Goal: Ask a question

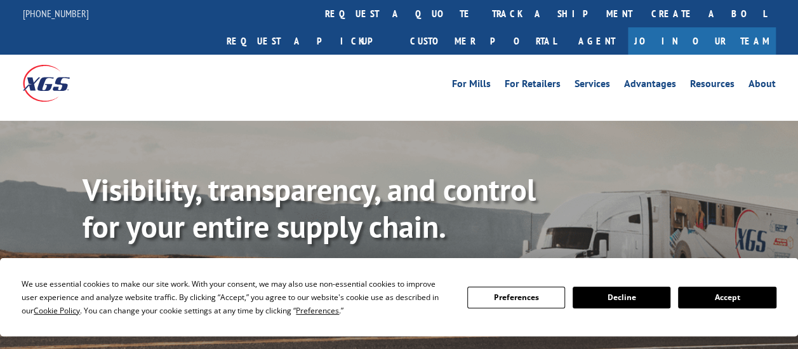
click at [141, 271] on link "Track shipment" at bounding box center [142, 284] width 119 height 27
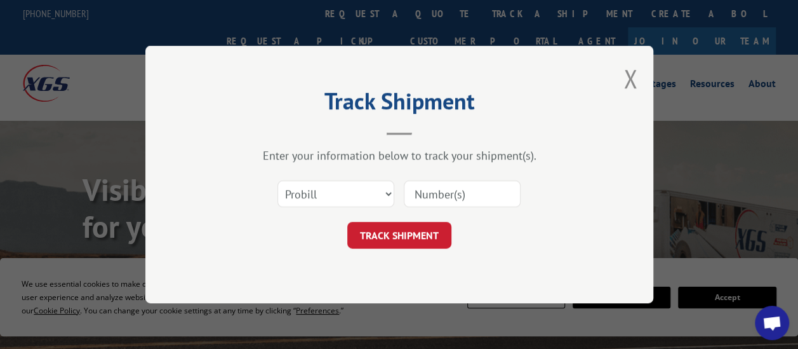
drag, startPoint x: 441, startPoint y: 196, endPoint x: 411, endPoint y: 194, distance: 30.5
click at [411, 194] on input at bounding box center [462, 193] width 117 height 27
type input "17637255"
click at [400, 234] on button "TRACK SHIPMENT" at bounding box center [399, 235] width 104 height 27
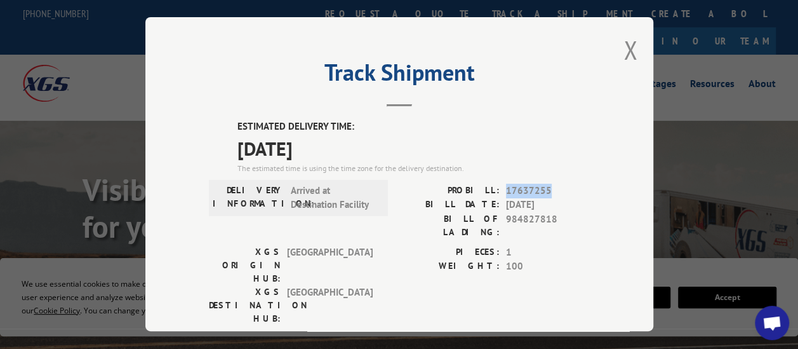
drag, startPoint x: 551, startPoint y: 184, endPoint x: 497, endPoint y: 191, distance: 55.0
click at [497, 191] on div "PROBILL: 17637255" at bounding box center [494, 191] width 191 height 15
drag, startPoint x: 497, startPoint y: 191, endPoint x: 506, endPoint y: 189, distance: 9.0
copy div "17637255"
click at [724, 214] on div "Track Shipment ESTIMATED DELIVERY TIME: [DATE] The estimated time is using the …" at bounding box center [399, 174] width 798 height 349
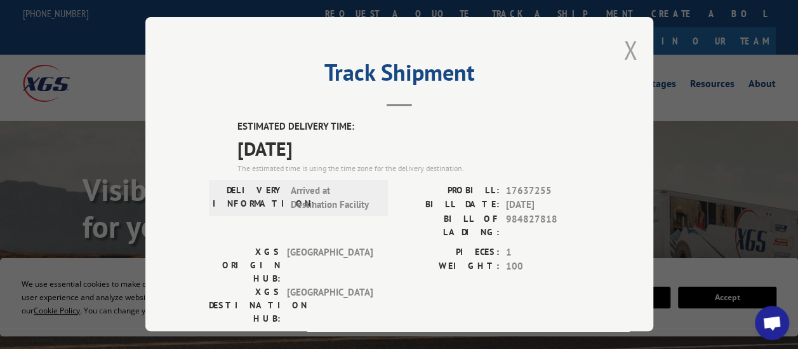
click at [629, 50] on button "Close modal" at bounding box center [631, 50] width 14 height 34
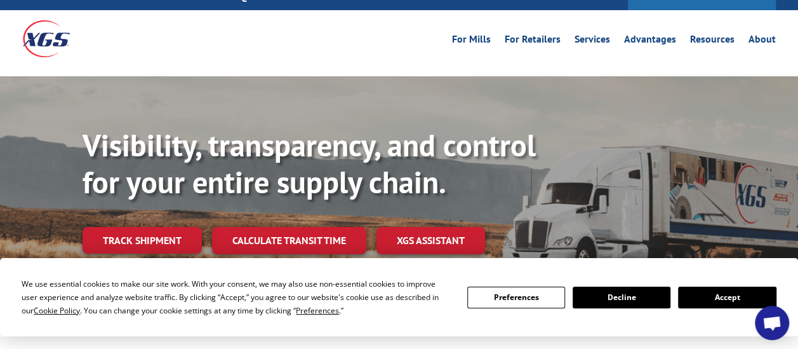
scroll to position [64, 0]
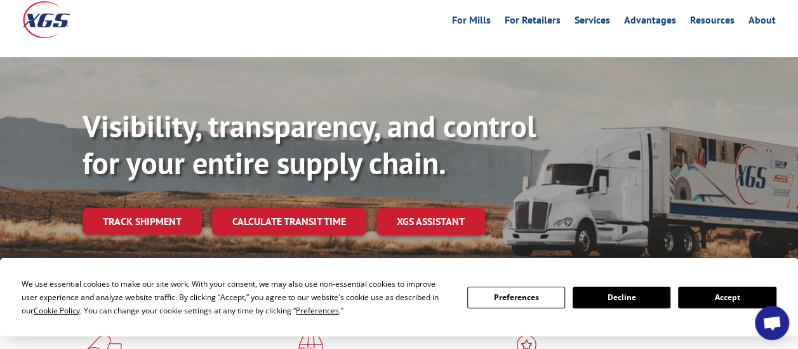
click at [727, 293] on button "Accept" at bounding box center [727, 297] width 98 height 22
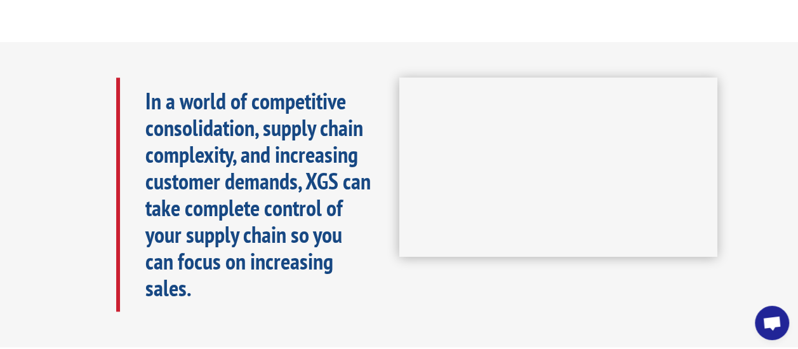
scroll to position [572, 0]
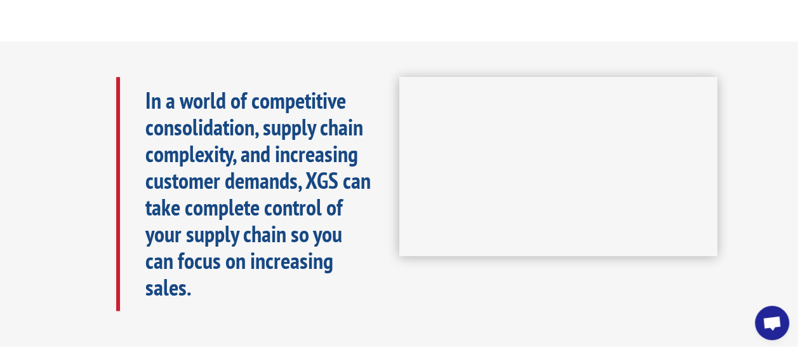
click at [766, 321] on span "Open chat" at bounding box center [772, 324] width 20 height 17
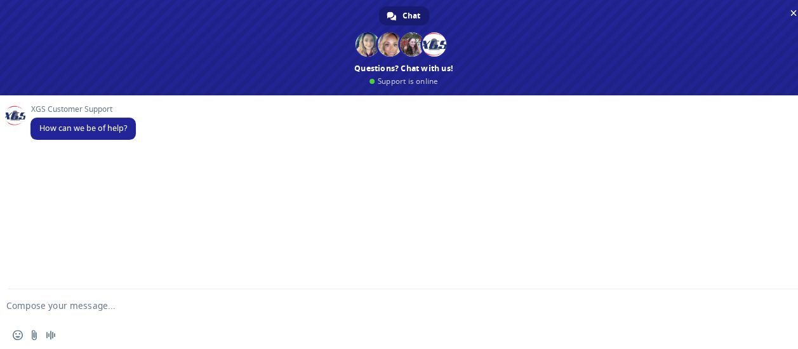
click at [49, 311] on form at bounding box center [390, 306] width 754 height 34
click at [62, 298] on form at bounding box center [390, 306] width 754 height 34
drag, startPoint x: 62, startPoint y: 298, endPoint x: 34, endPoint y: 310, distance: 30.2
click at [34, 310] on textarea "Compose your message..." at bounding box center [383, 305] width 754 height 11
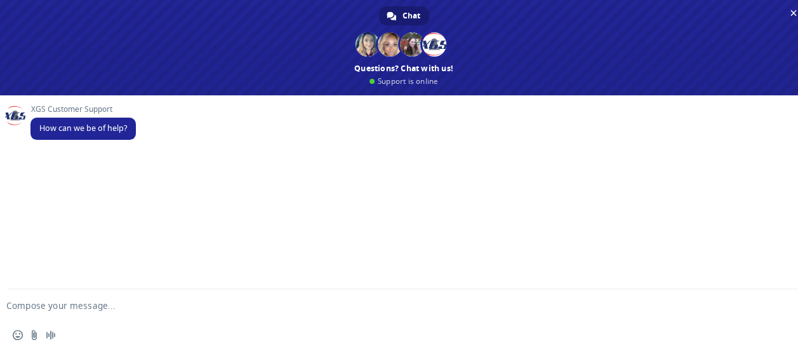
paste textarea "17637255"
type textarea "17637255 can this be delivered on 10/1? instead of 10/2"
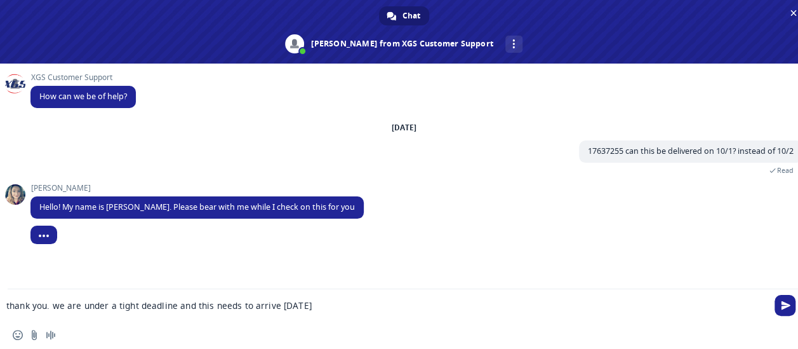
type textarea "thank you. we are under a tight deadline and this needs to arrive [DATE]."
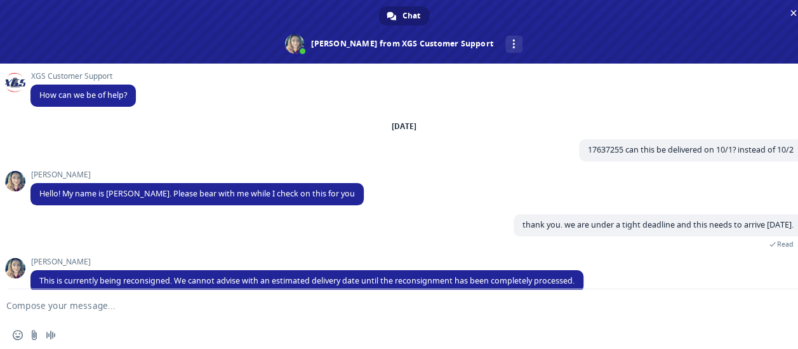
scroll to position [21, 0]
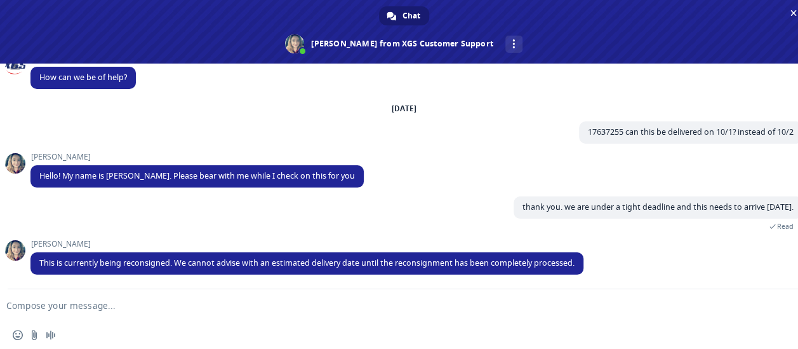
click at [104, 304] on textarea "Compose your message..." at bounding box center [383, 305] width 754 height 11
type textarea "when will that happen? where is the roll currently?"
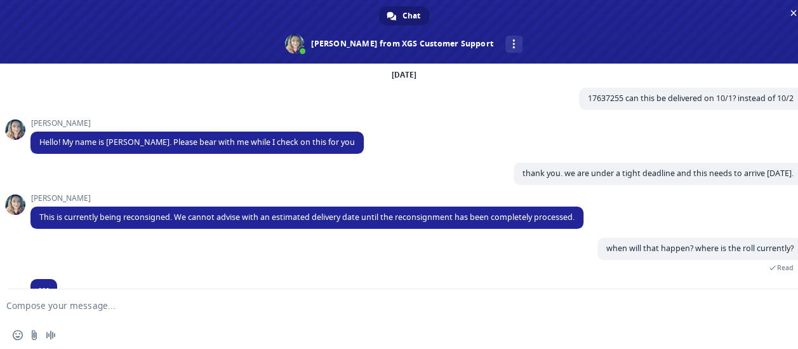
scroll to position [77, 0]
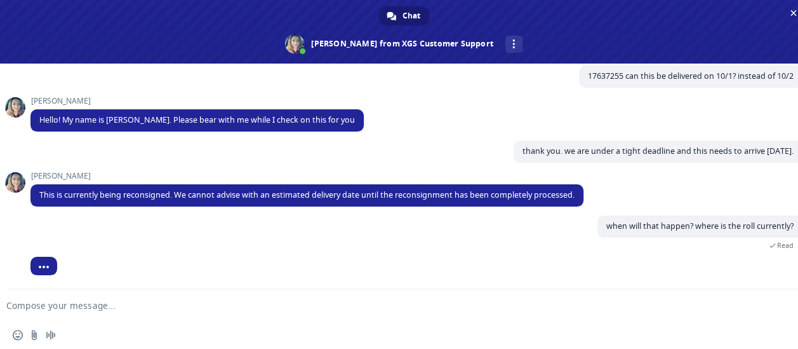
click at [132, 303] on textarea "Compose your message..." at bounding box center [383, 305] width 754 height 11
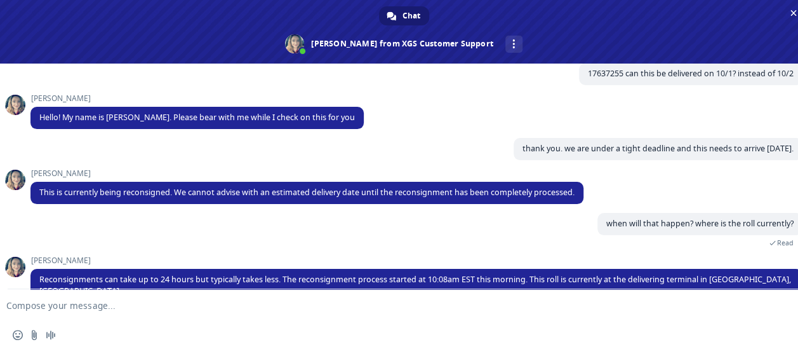
scroll to position [97, 0]
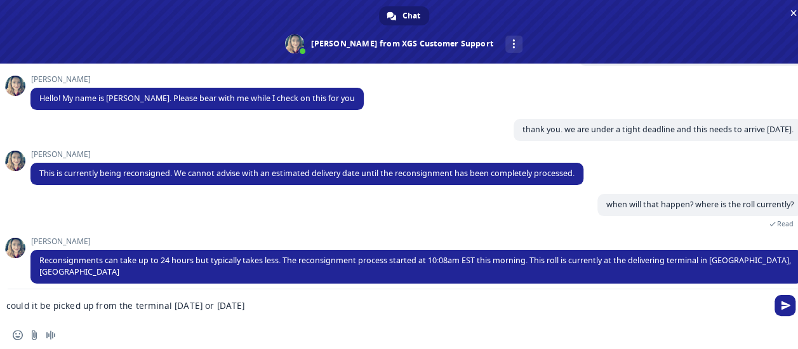
type textarea "could it be picked up from the terminal [DATE] or [DATE]?"
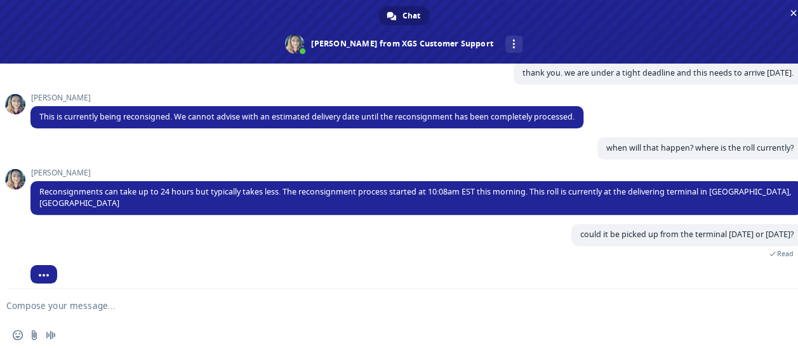
scroll to position [173, 0]
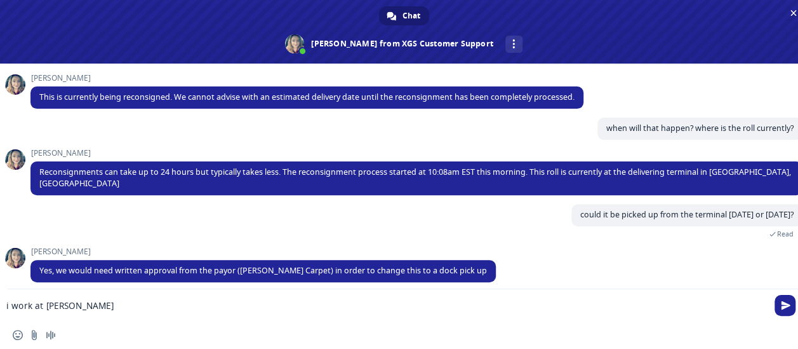
type textarea "i work at [PERSON_NAME]."
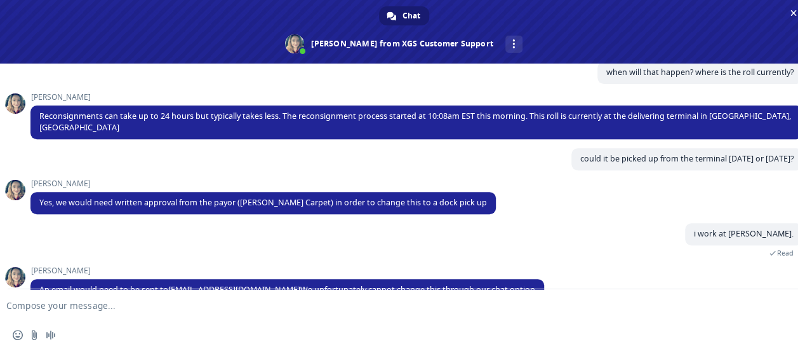
scroll to position [248, 0]
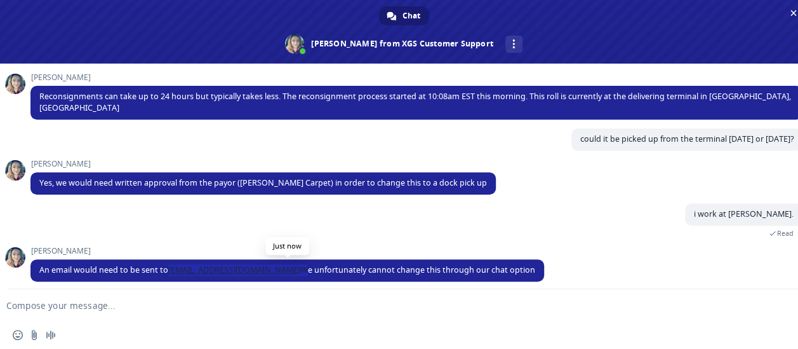
drag, startPoint x: 288, startPoint y: 265, endPoint x: 166, endPoint y: 266, distance: 121.3
click at [166, 266] on span "An email would need to be sent to [EMAIL_ADDRESS][DOMAIN_NAME] We unfortunately…" at bounding box center [287, 269] width 496 height 11
drag, startPoint x: 166, startPoint y: 266, endPoint x: 177, endPoint y: 264, distance: 10.3
copy span "[EMAIL_ADDRESS][DOMAIN_NAME]"
click at [67, 300] on textarea "Compose your message..." at bounding box center [383, 305] width 754 height 11
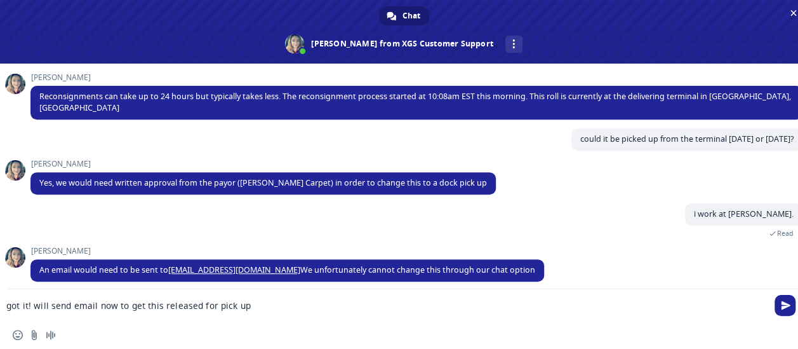
type textarea "got it! will send email now to get this released for pick up."
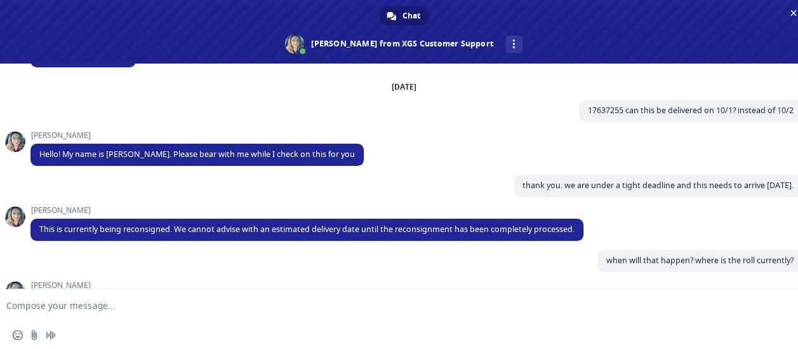
scroll to position [0, 0]
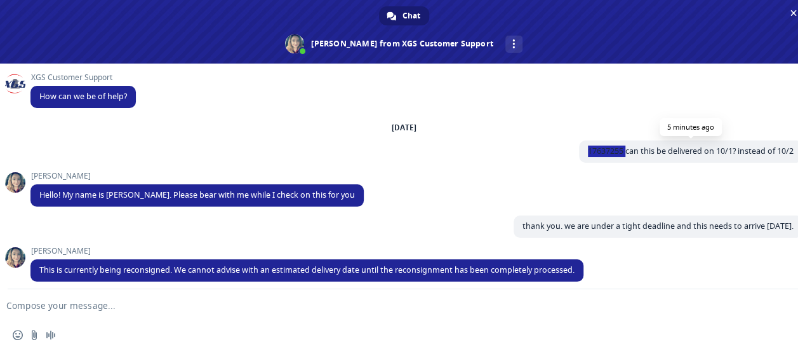
drag, startPoint x: 613, startPoint y: 149, endPoint x: 568, endPoint y: 149, distance: 45.7
click at [579, 149] on span "17637255 can this be delivered on 10/1? instead of 10/2" at bounding box center [691, 151] width 224 height 22
drag, startPoint x: 568, startPoint y: 149, endPoint x: 589, endPoint y: 153, distance: 21.3
copy span "17637255"
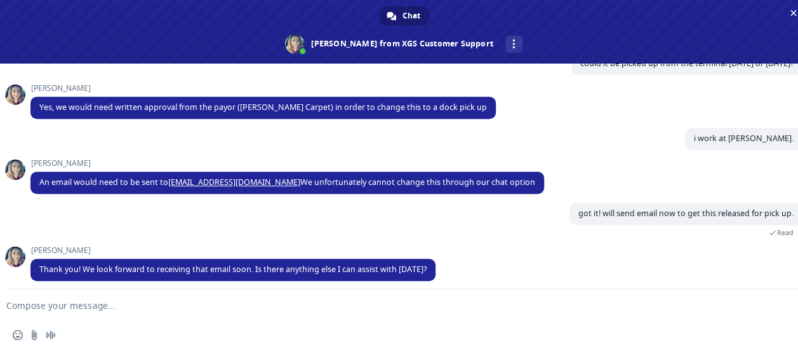
scroll to position [324, 0]
drag, startPoint x: 43, startPoint y: 300, endPoint x: 0, endPoint y: 286, distance: 44.8
type textarea "i sent email. no reply yet..."
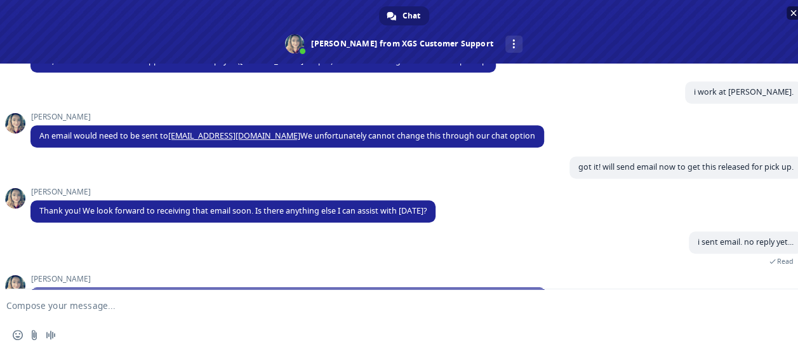
scroll to position [400, 0]
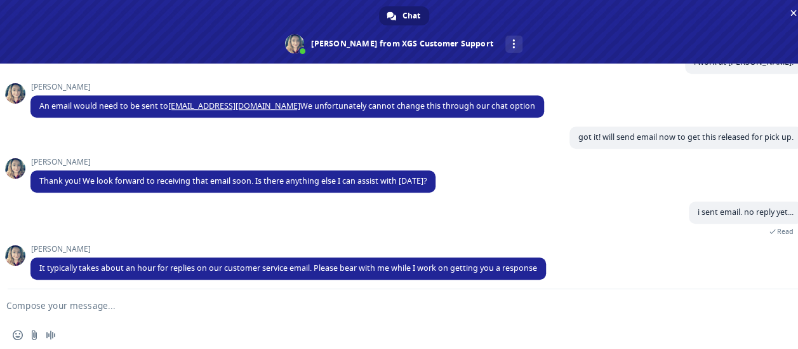
click at [57, 304] on textarea "Compose your message..." at bounding box center [383, 305] width 754 height 11
type textarea "I"
type textarea "ok"
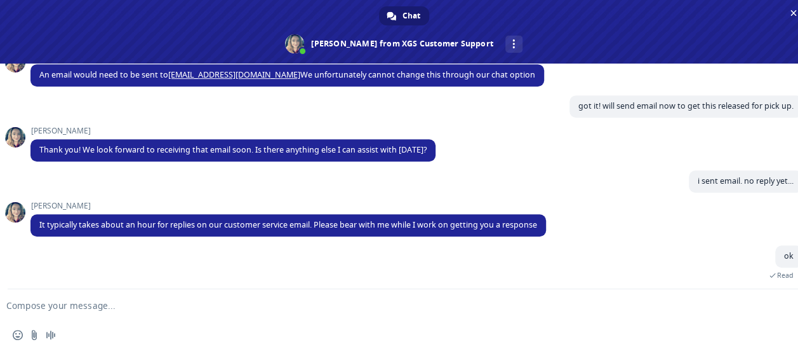
scroll to position [476, 0]
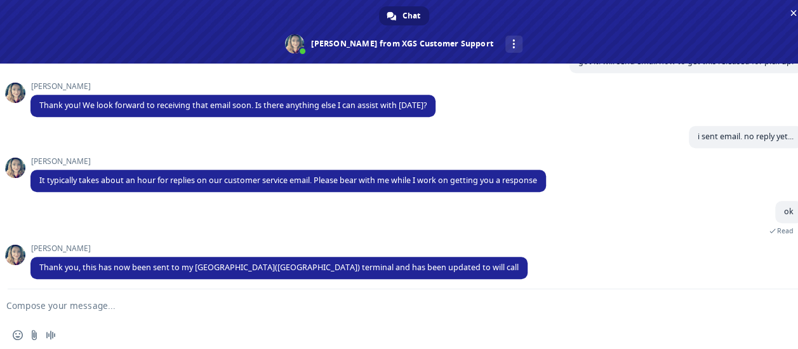
click at [113, 310] on textarea "Compose your message..." at bounding box center [383, 305] width 754 height 11
type textarea "s"
type textarea "great! calling the truck now to pick it up. thanks for the help."
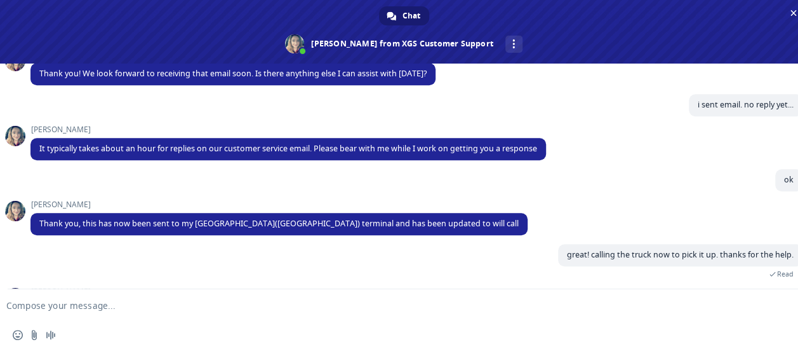
scroll to position [576, 0]
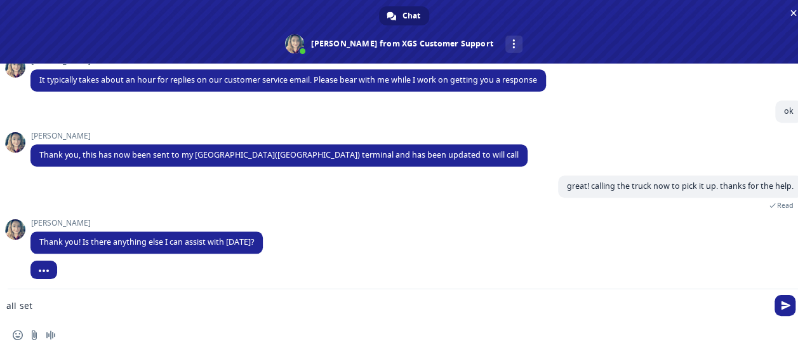
type textarea "all set!"
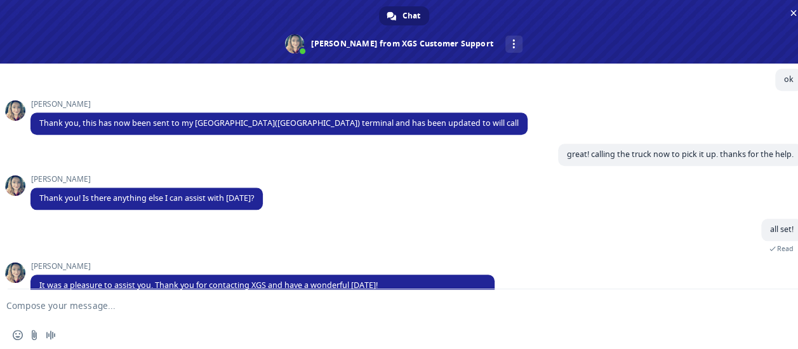
scroll to position [639, 0]
